Goal: Check status: Check status

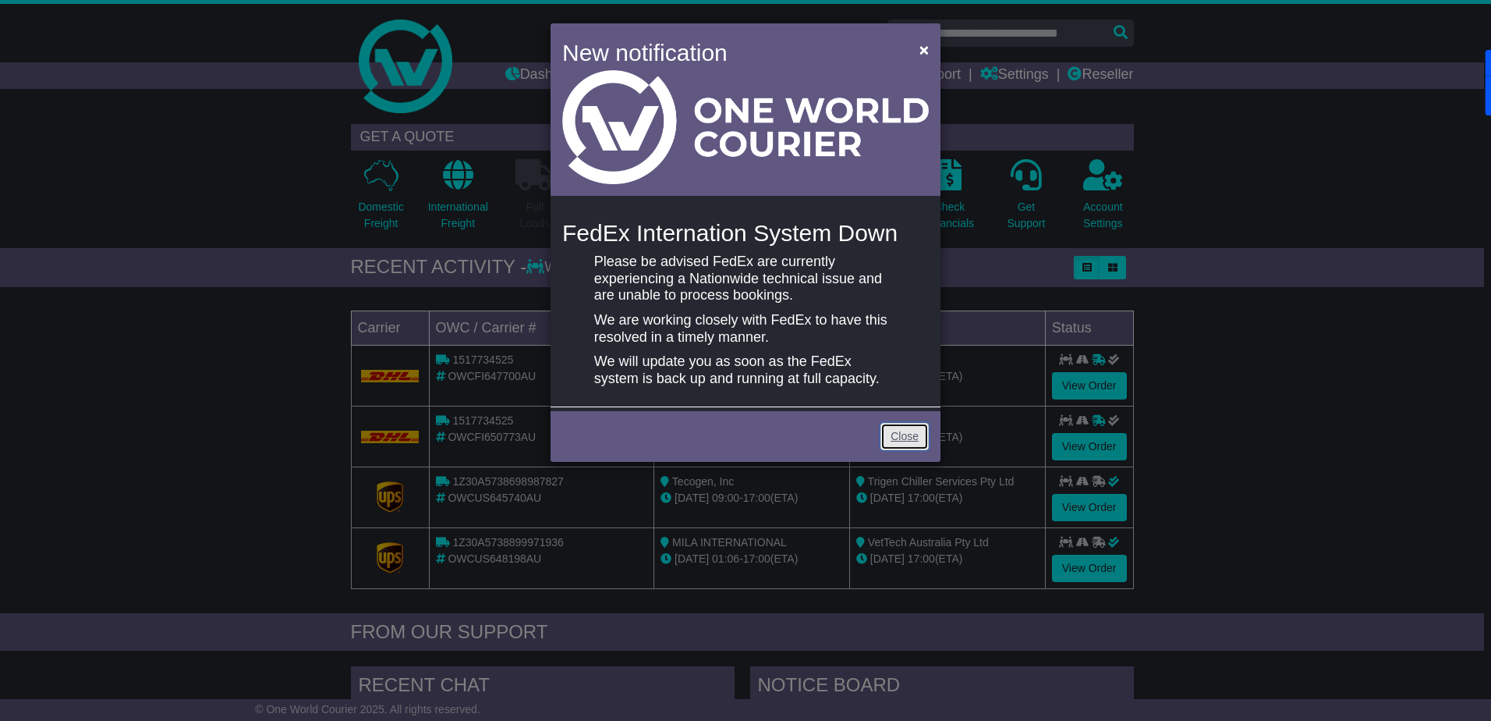
click at [902, 438] on link "Close" at bounding box center [904, 436] width 48 height 27
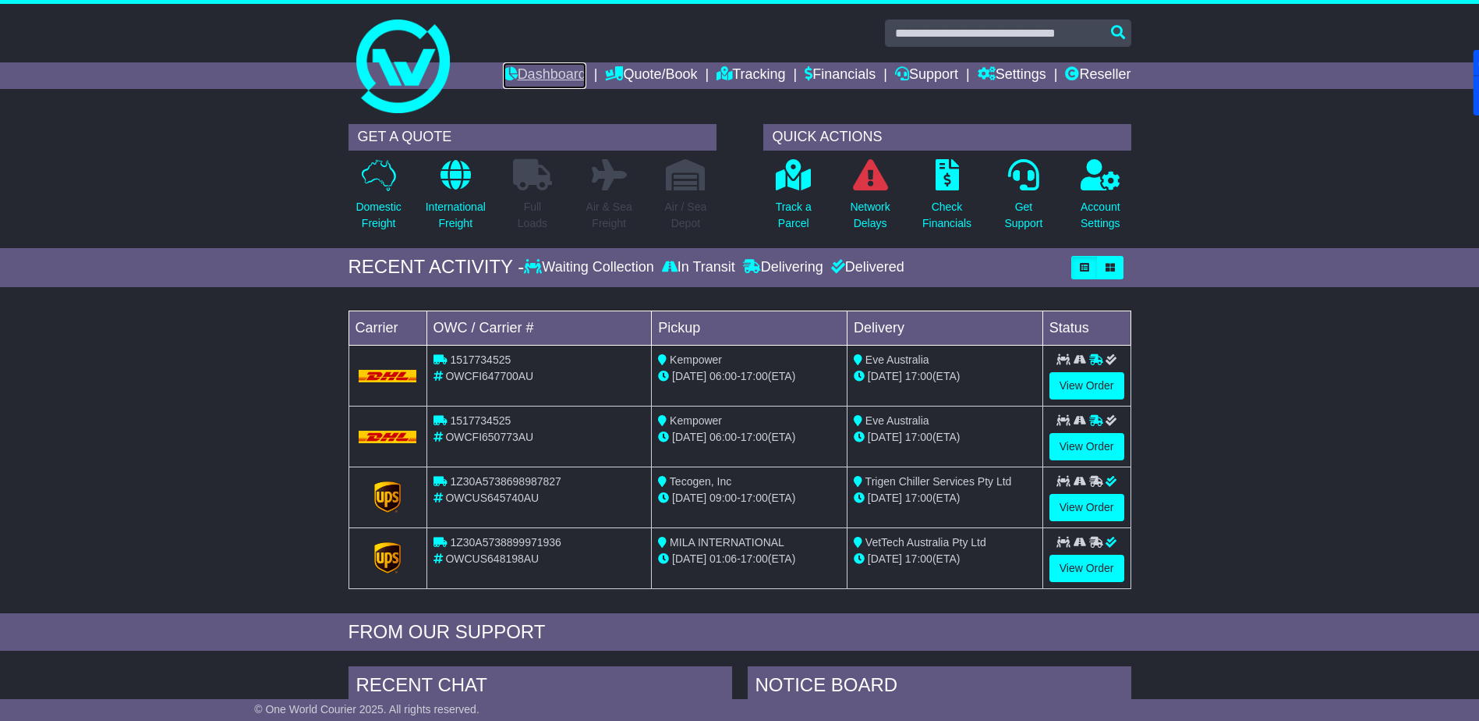
click at [550, 71] on link "Dashboard" at bounding box center [544, 75] width 83 height 27
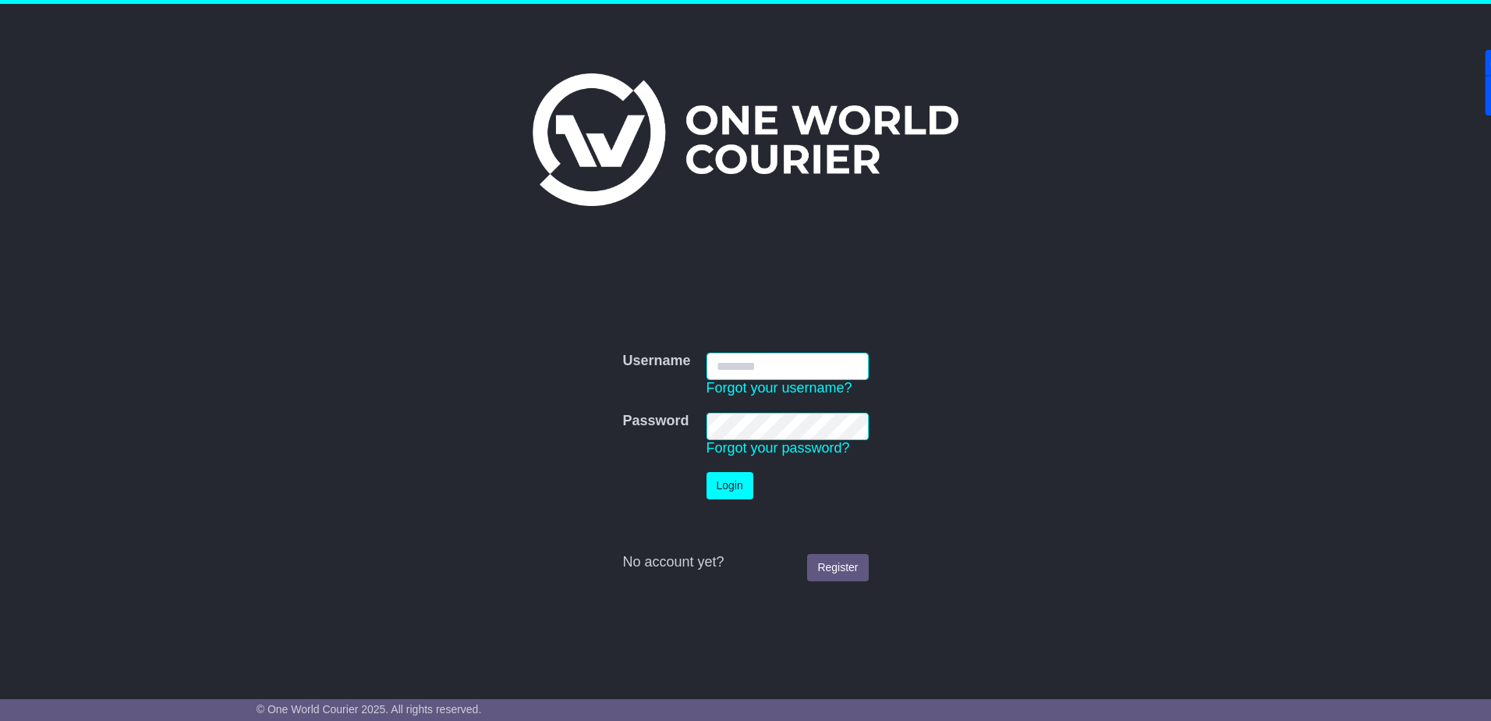
type input "**********"
click at [717, 479] on button "Login" at bounding box center [729, 485] width 47 height 27
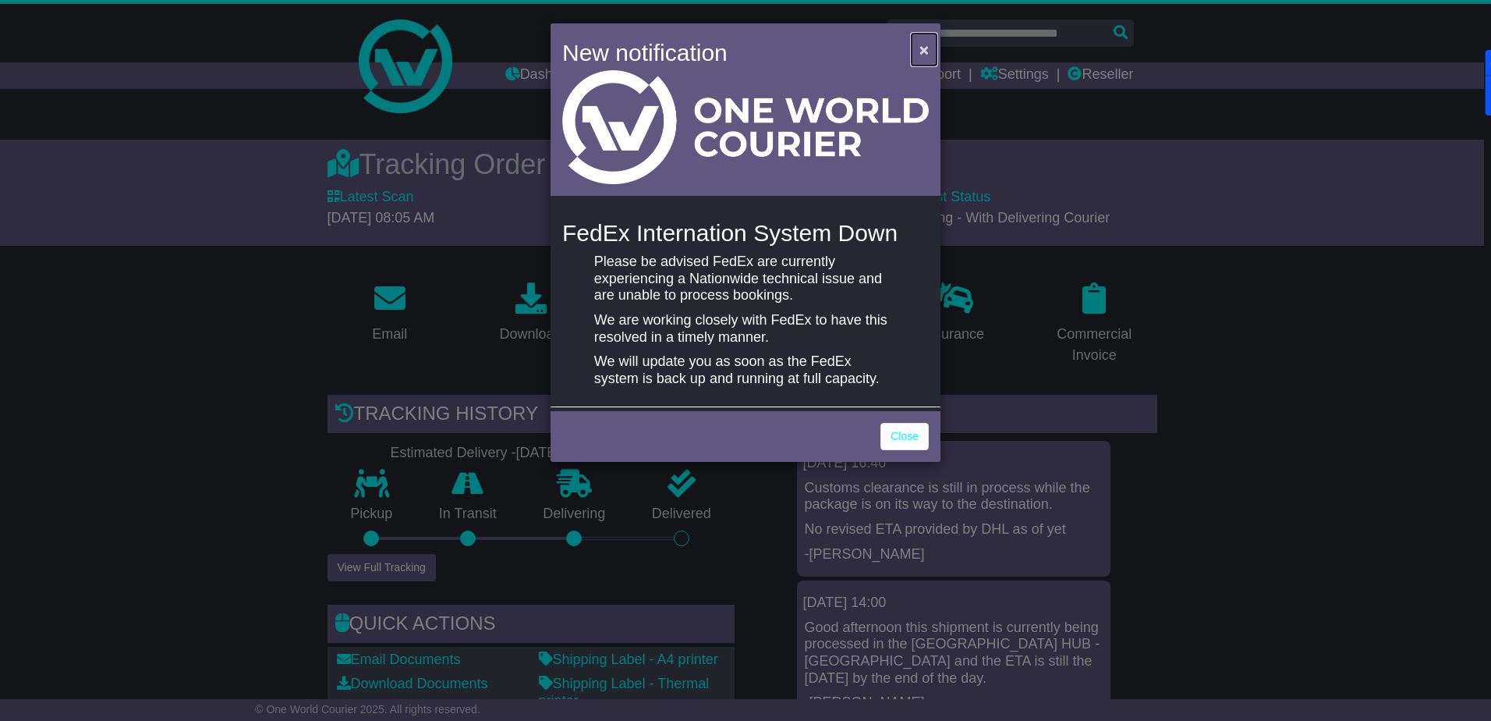
click at [926, 48] on span "×" at bounding box center [923, 50] width 9 height 18
click at [922, 48] on span "×" at bounding box center [923, 50] width 9 height 18
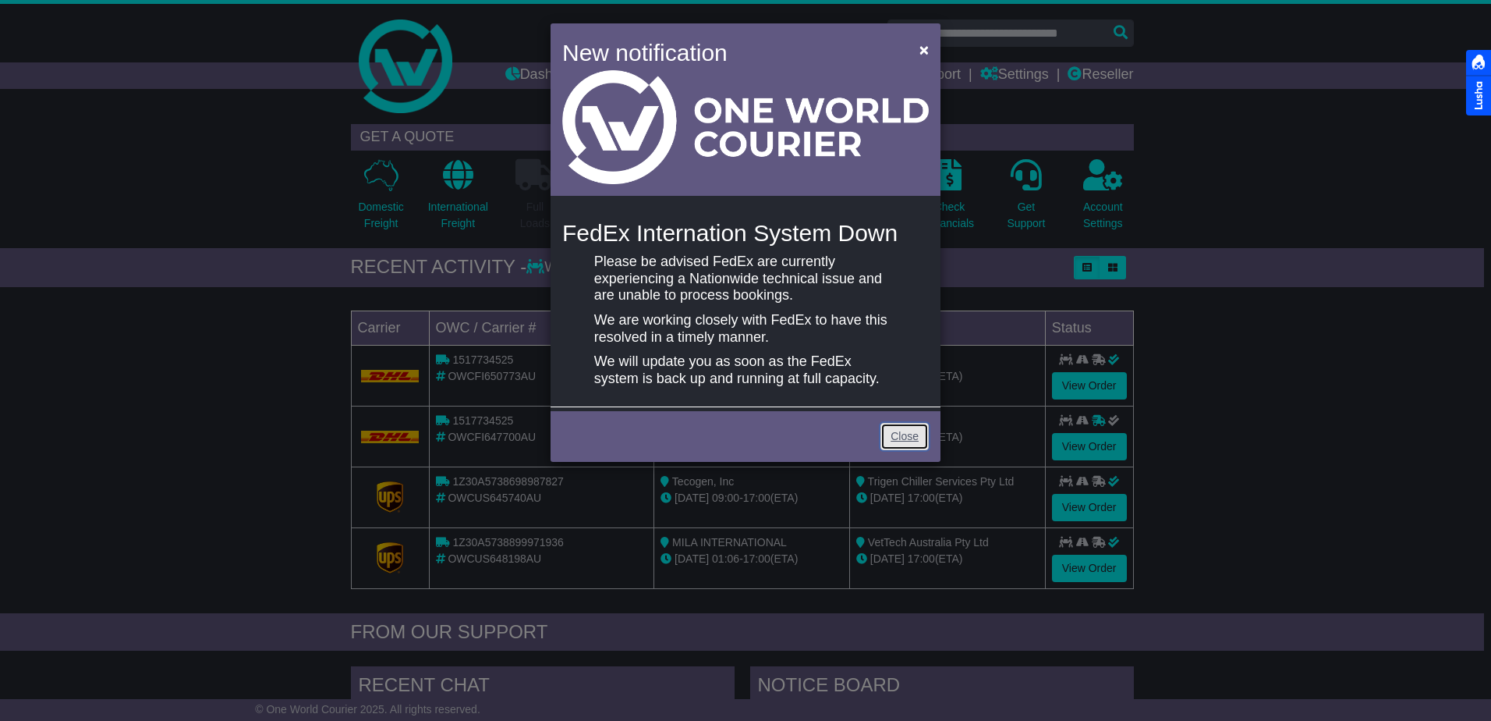
click at [910, 430] on link "Close" at bounding box center [904, 436] width 48 height 27
